Goal: Transaction & Acquisition: Book appointment/travel/reservation

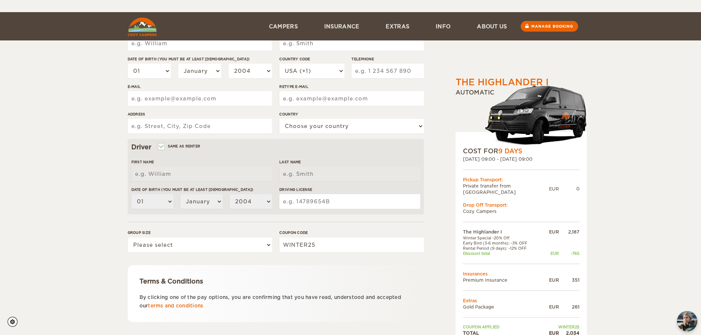
scroll to position [143, 0]
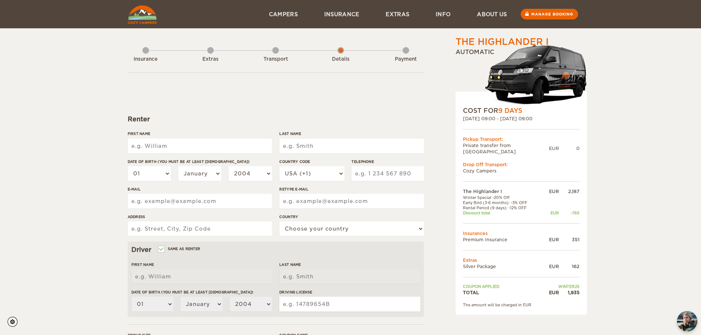
click at [140, 19] on img at bounding box center [142, 15] width 29 height 18
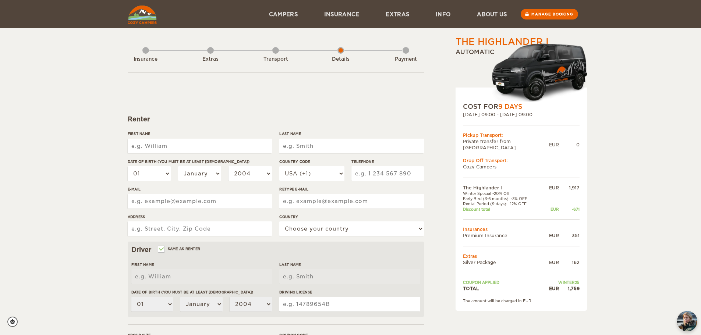
click at [150, 52] on div "Insurance Extras Transport Details Payment" at bounding box center [276, 54] width 296 height 37
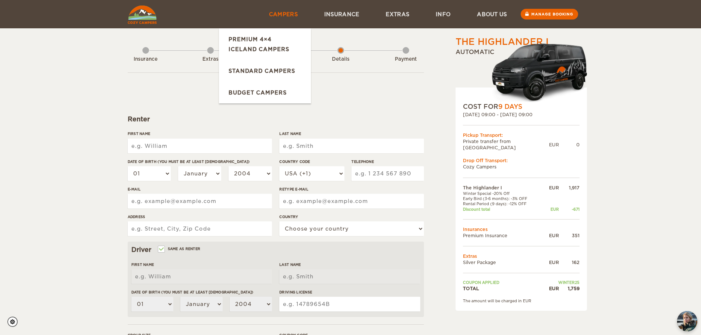
click at [270, 10] on link "Campers" at bounding box center [283, 14] width 55 height 28
